Goal: Information Seeking & Learning: Learn about a topic

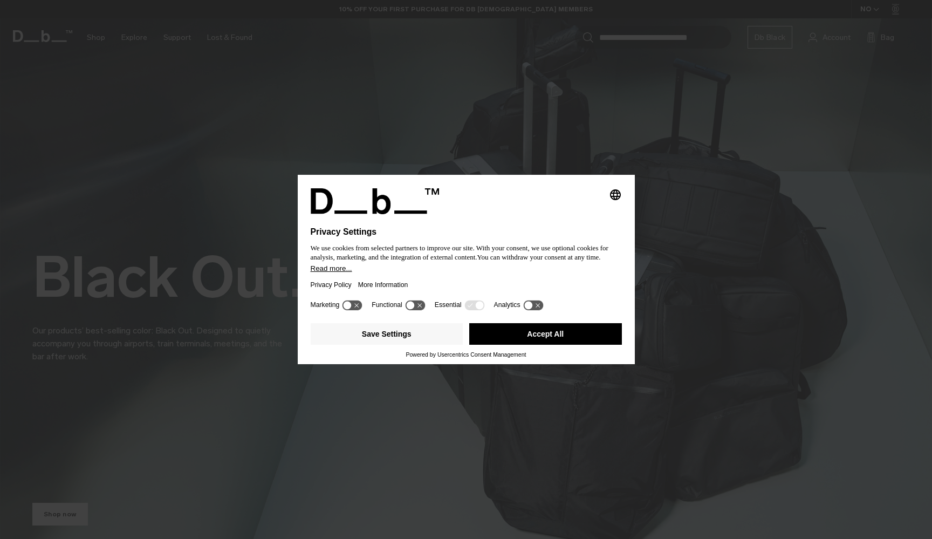
click at [565, 336] on button "Accept All" at bounding box center [545, 334] width 153 height 22
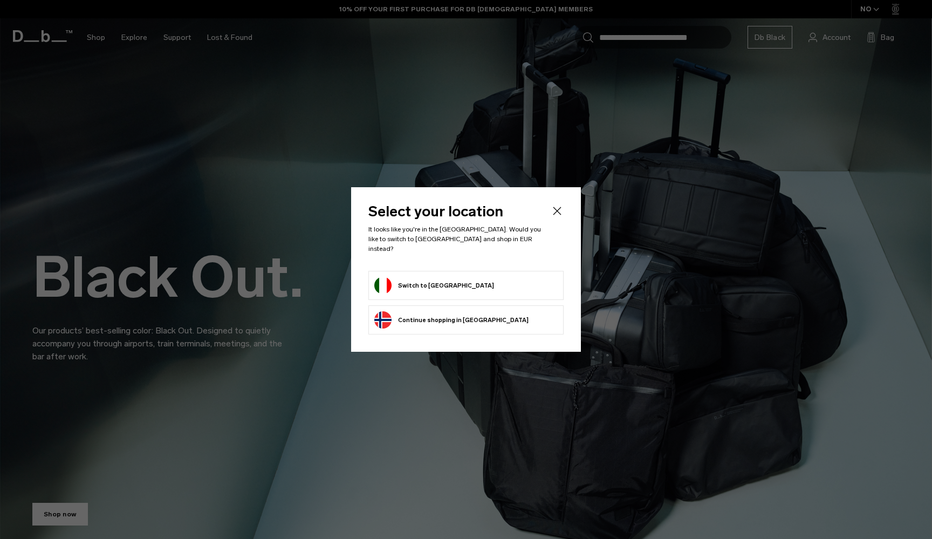
click at [478, 280] on form "Switch to Italy" at bounding box center [465, 285] width 183 height 17
click at [409, 283] on button "Switch to Italy" at bounding box center [434, 285] width 120 height 17
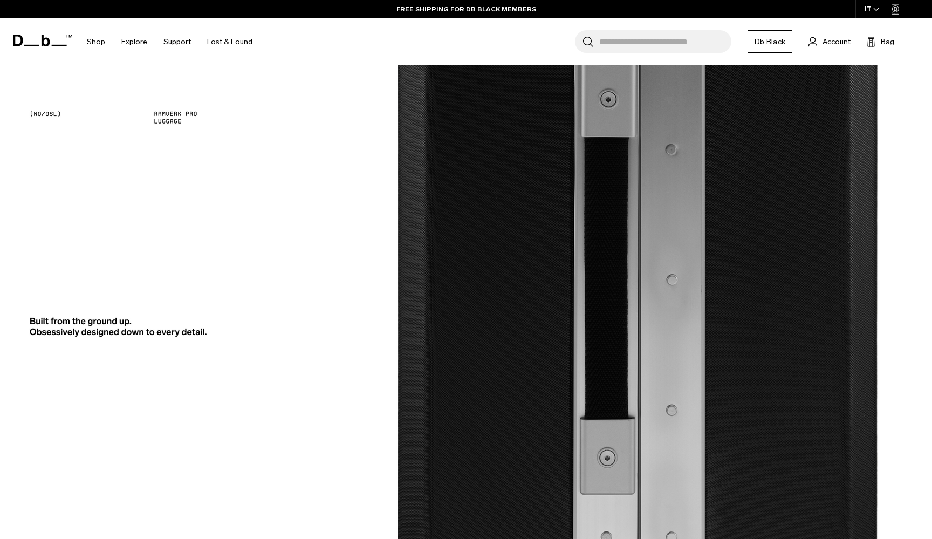
scroll to position [2071, 0]
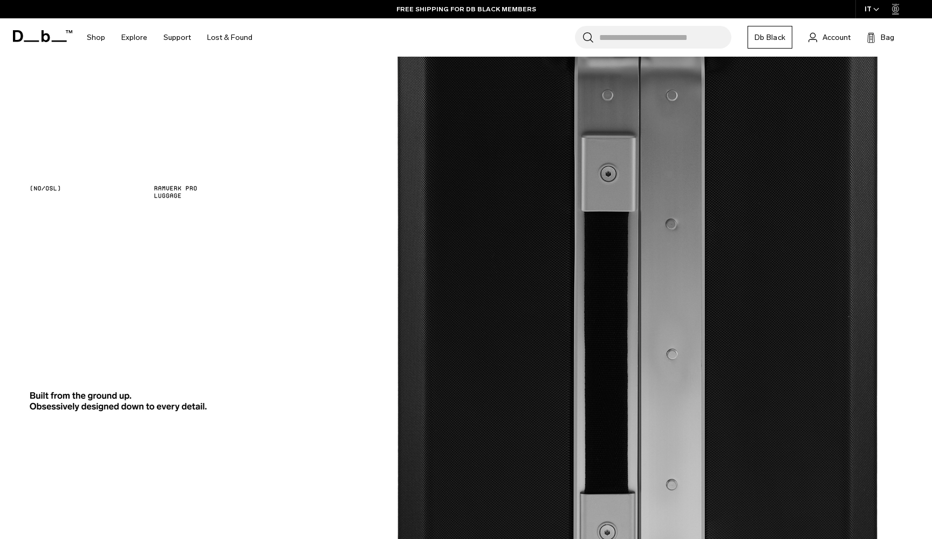
click at [175, 194] on div at bounding box center [465, 206] width 867 height 65
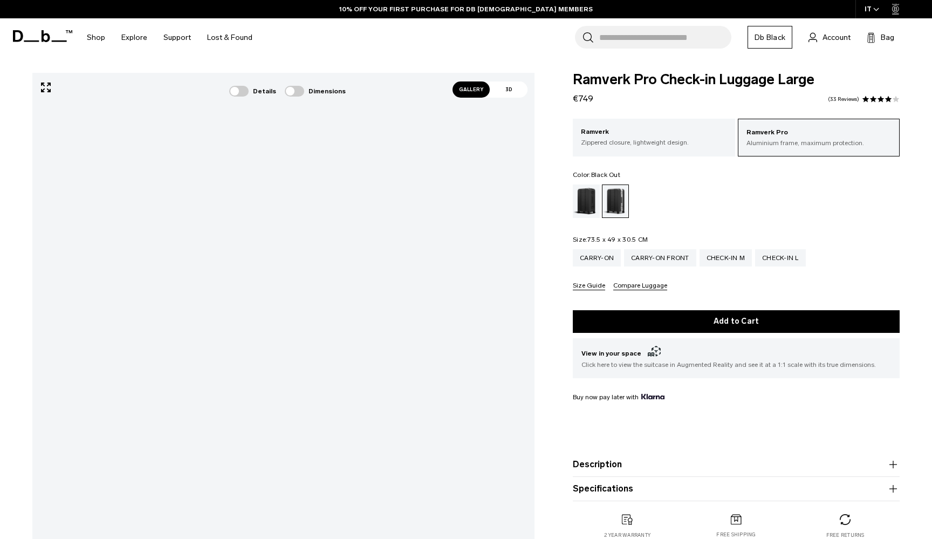
click at [584, 201] on div "Black Out" at bounding box center [586, 200] width 27 height 33
click at [663, 141] on p "Zippered closure, lightweight design." at bounding box center [654, 142] width 146 height 10
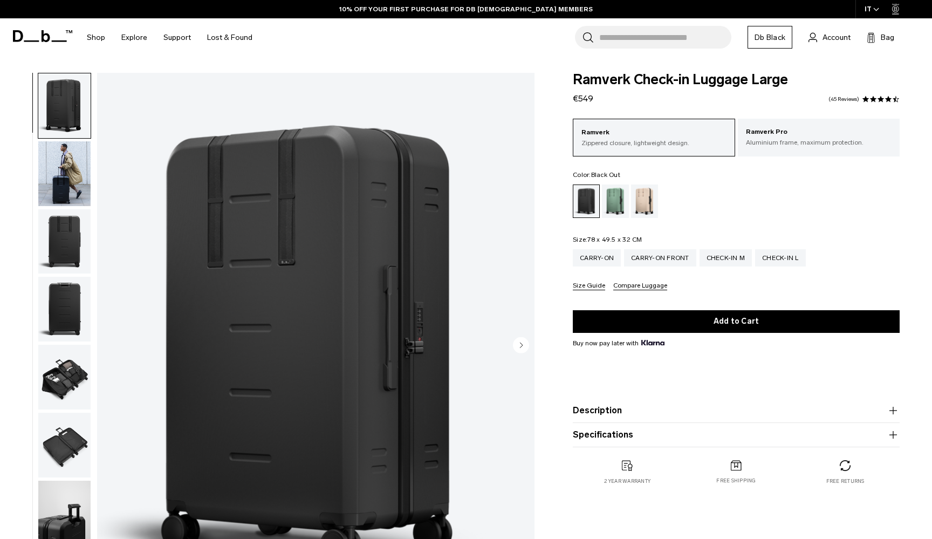
click at [67, 237] on img "button" at bounding box center [64, 241] width 52 height 65
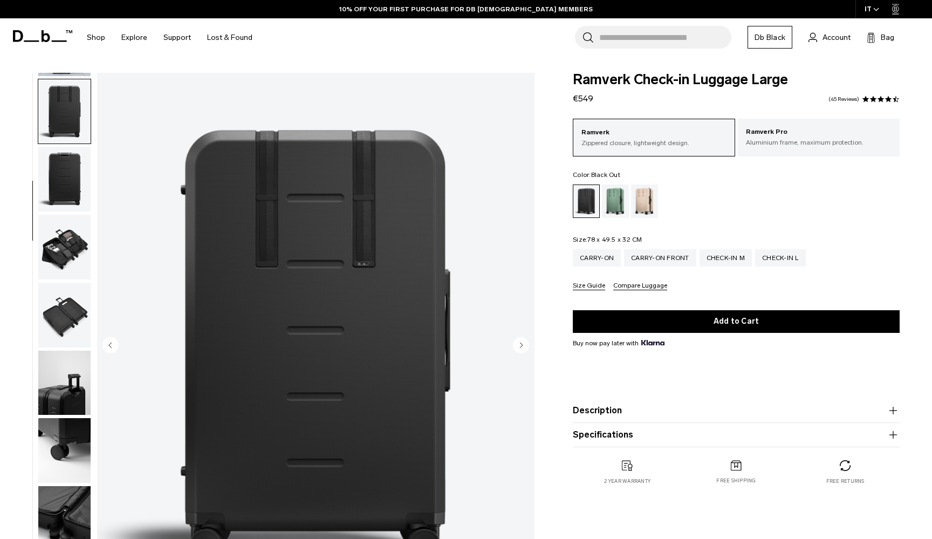
click at [67, 283] on img "button" at bounding box center [64, 315] width 52 height 65
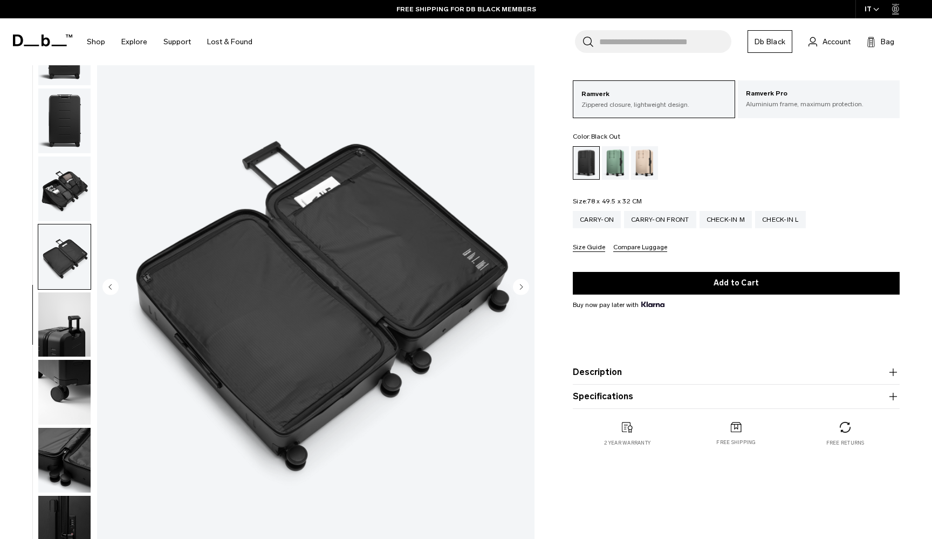
scroll to position [65, 0]
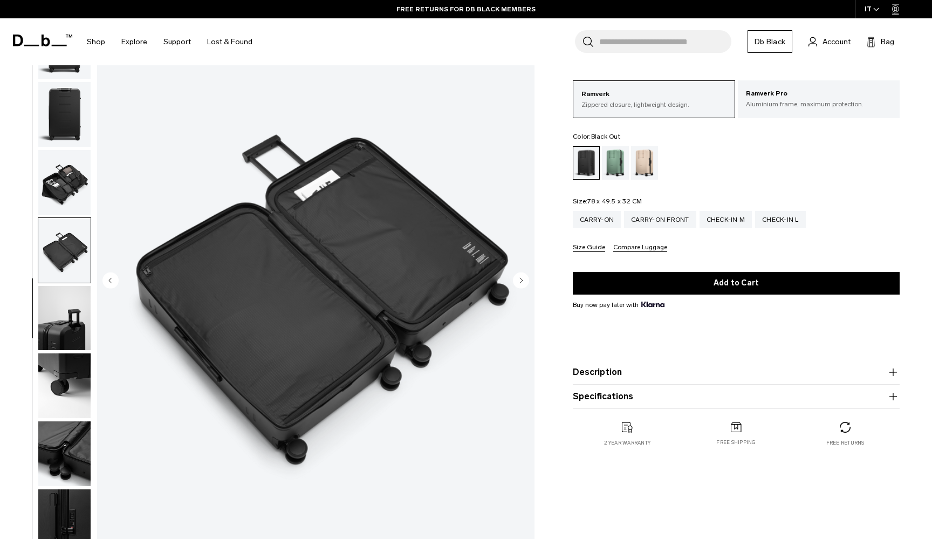
click at [659, 373] on button "Description" at bounding box center [736, 372] width 327 height 13
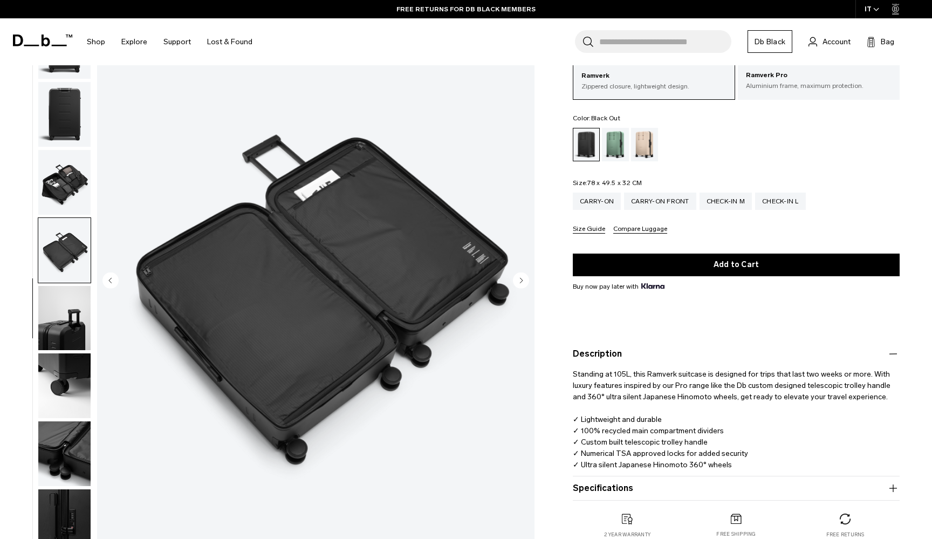
click at [666, 481] on product-accordion "Specifications Volume 105 Litres Dimensions 78 x 49.5 x 32 CM (H x W x D) Weigh…" at bounding box center [736, 488] width 327 height 24
click at [669, 486] on button "Specifications" at bounding box center [736, 487] width 327 height 13
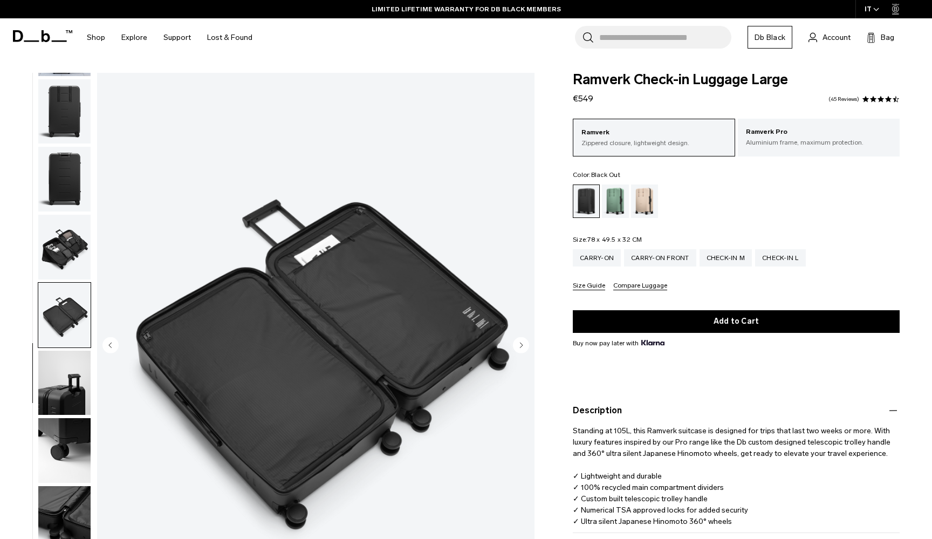
scroll to position [0, 0]
click at [66, 371] on img "button" at bounding box center [64, 382] width 52 height 65
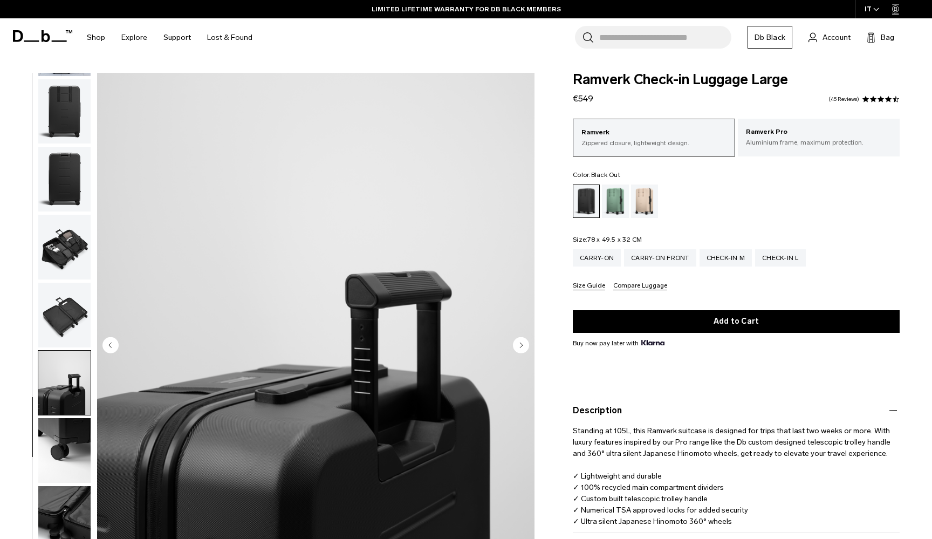
click at [72, 436] on img "button" at bounding box center [64, 450] width 52 height 65
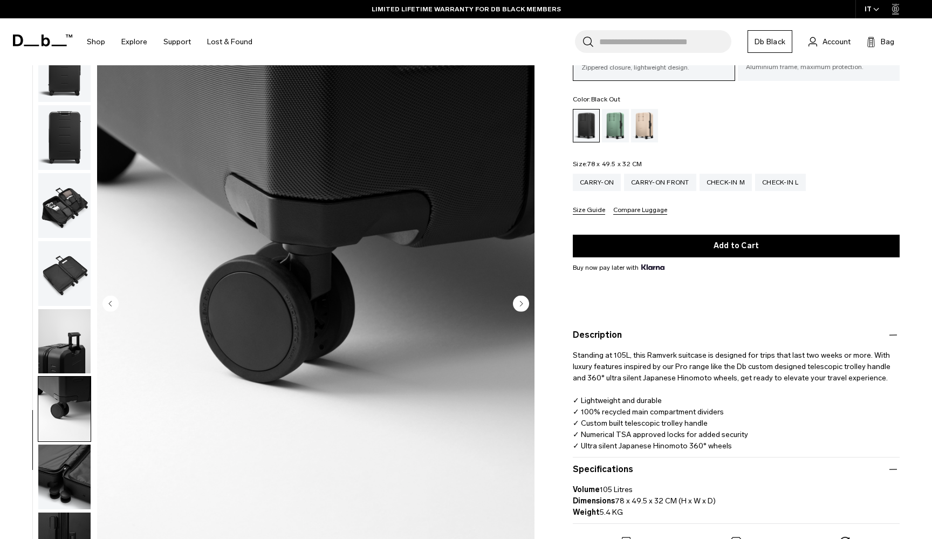
scroll to position [86, 0]
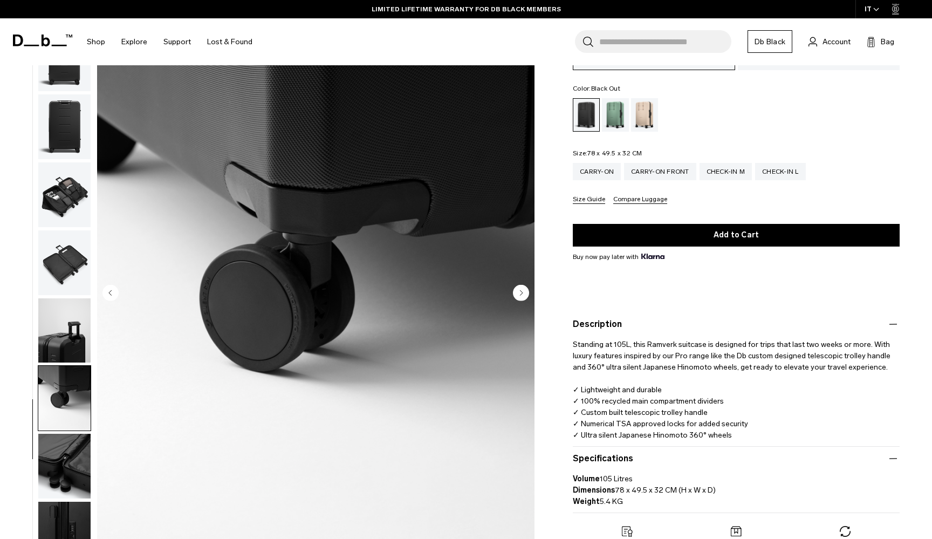
click at [75, 460] on img "button" at bounding box center [64, 465] width 52 height 65
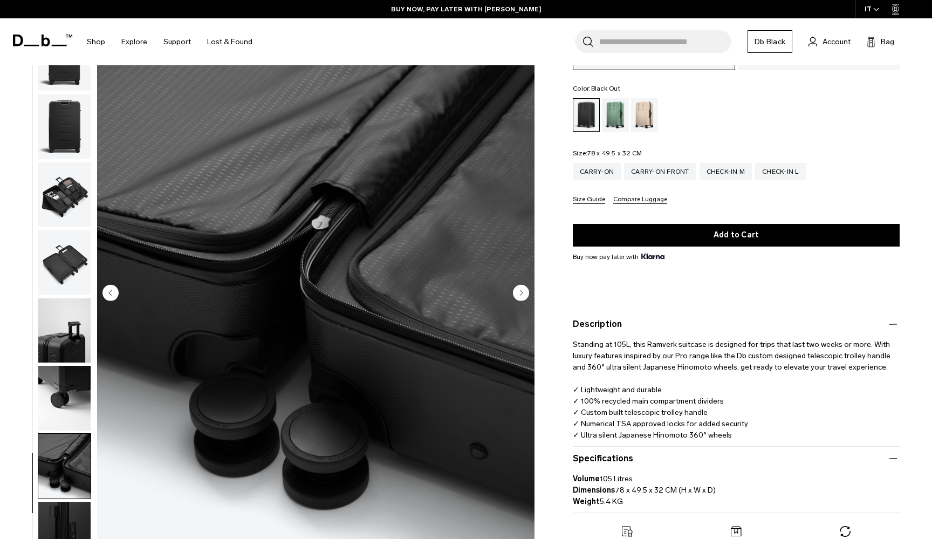
click at [74, 494] on img "button" at bounding box center [64, 465] width 52 height 65
click at [72, 516] on img "button" at bounding box center [64, 533] width 52 height 65
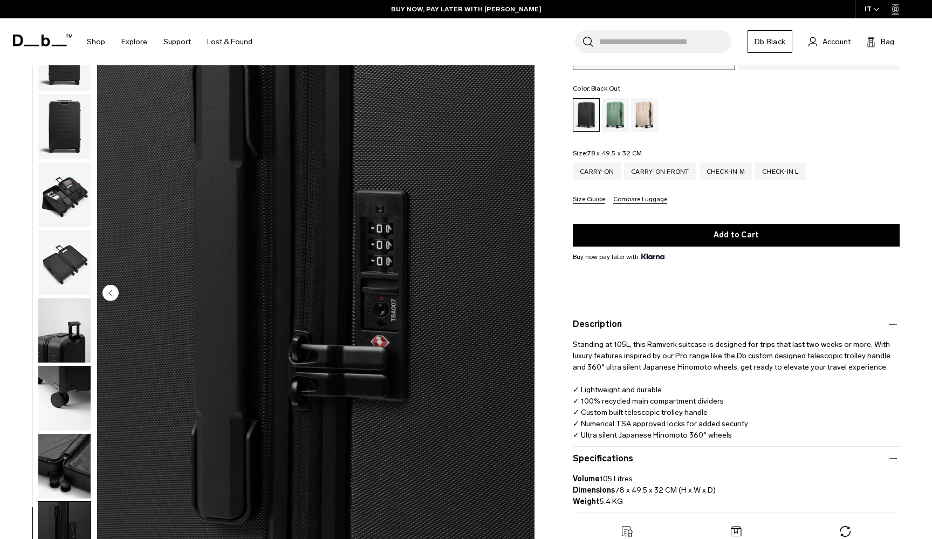
click at [50, 343] on img "button" at bounding box center [64, 330] width 52 height 65
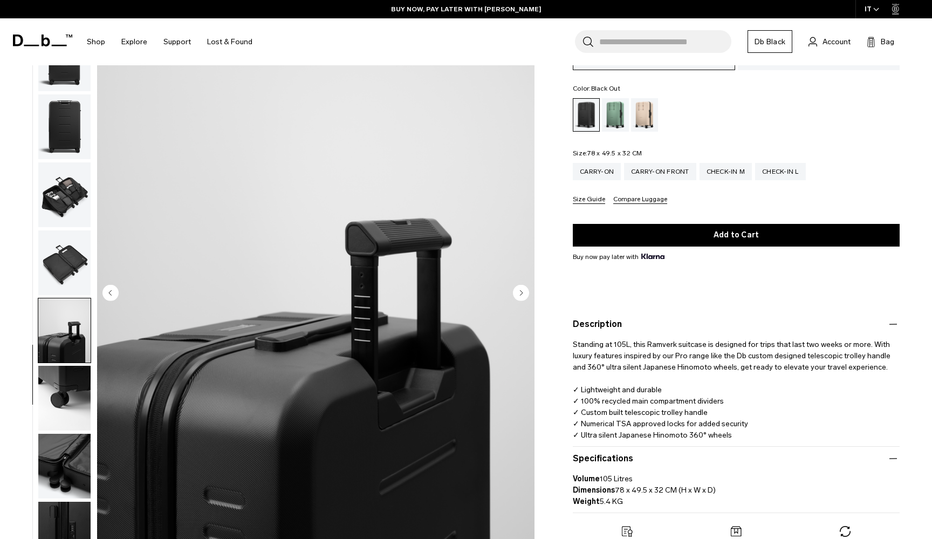
click at [70, 259] on img "button" at bounding box center [64, 262] width 52 height 65
